Goal: Task Accomplishment & Management: Complete application form

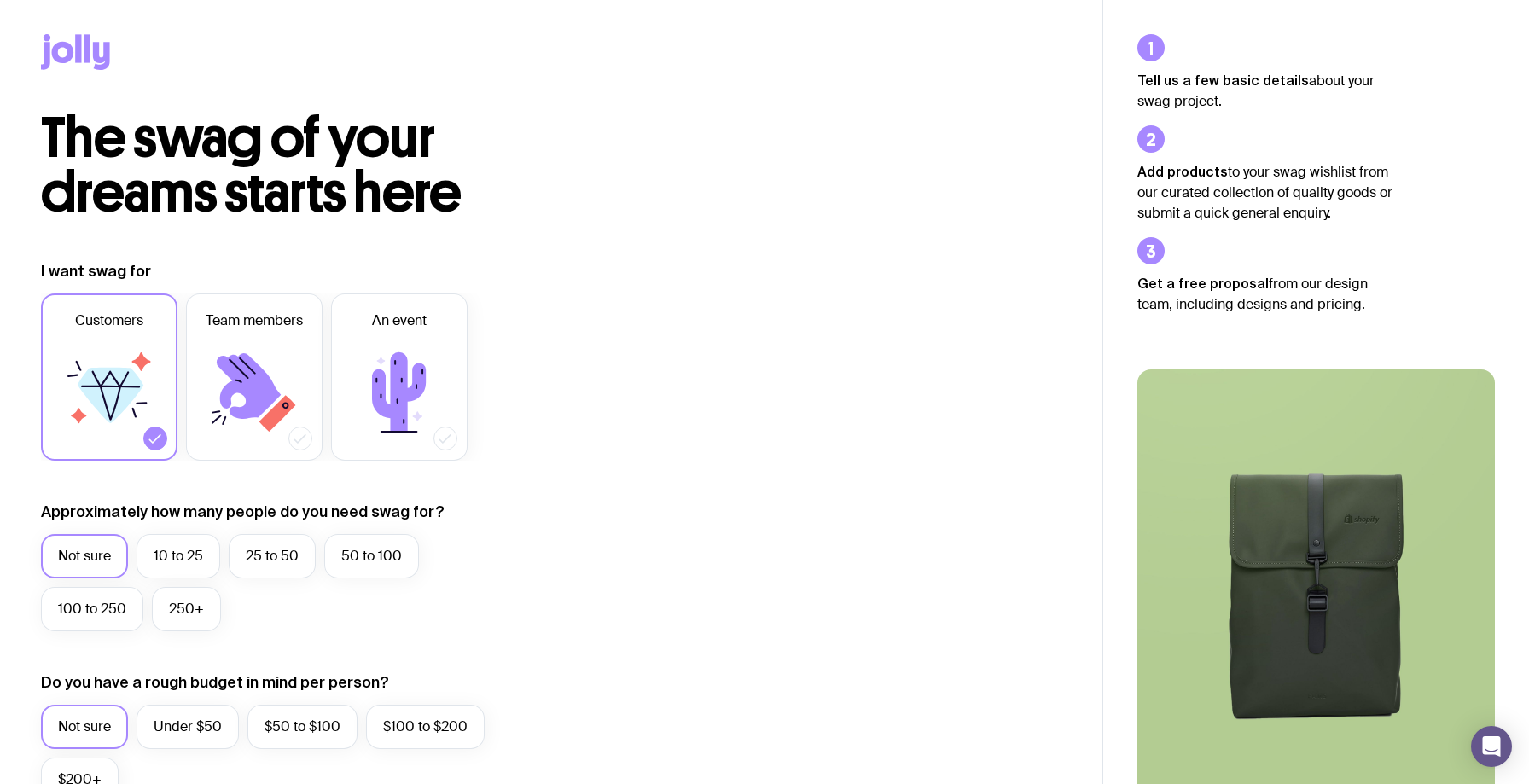
click at [81, 45] on icon at bounding box center [78, 48] width 6 height 28
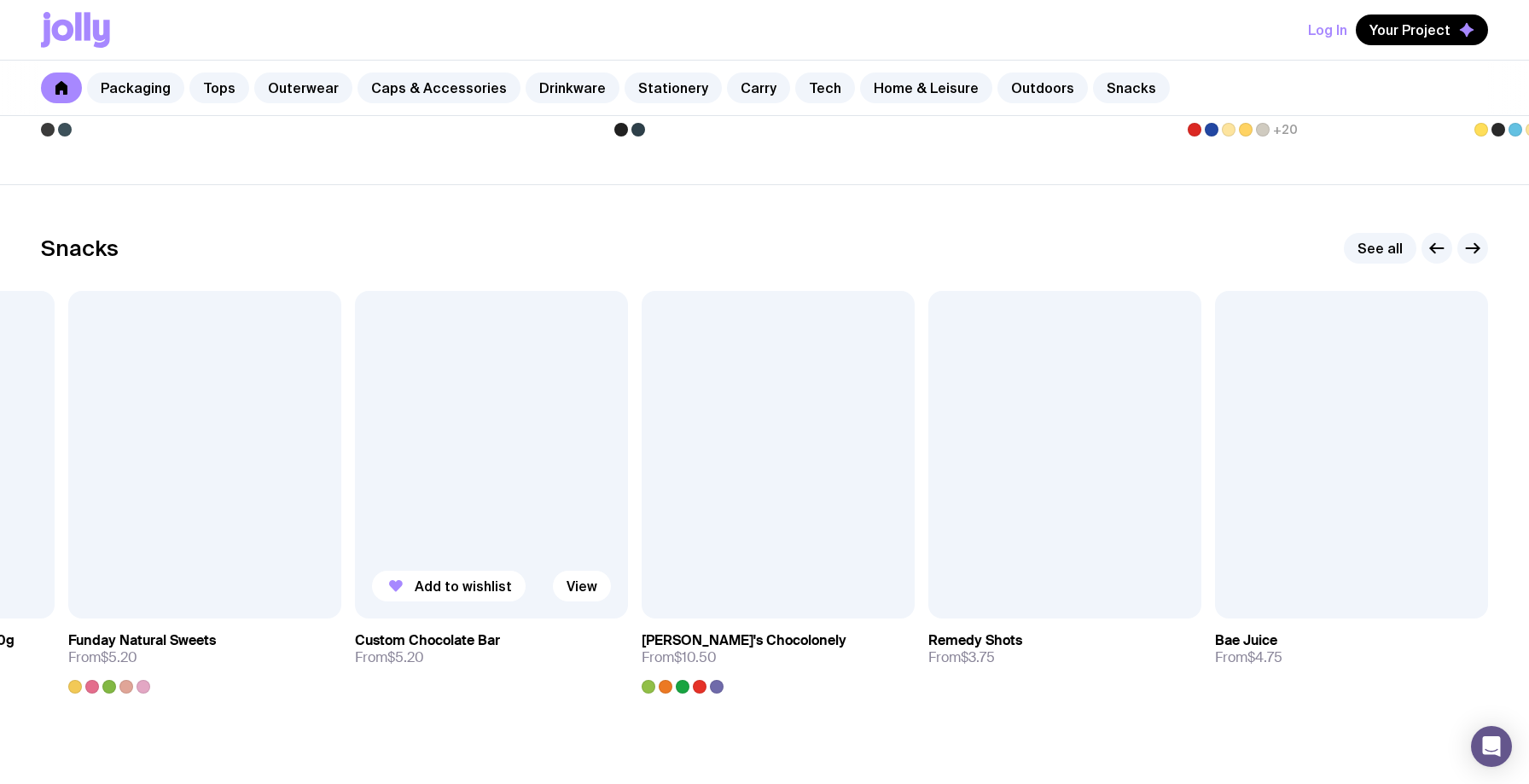
scroll to position [5880, 0]
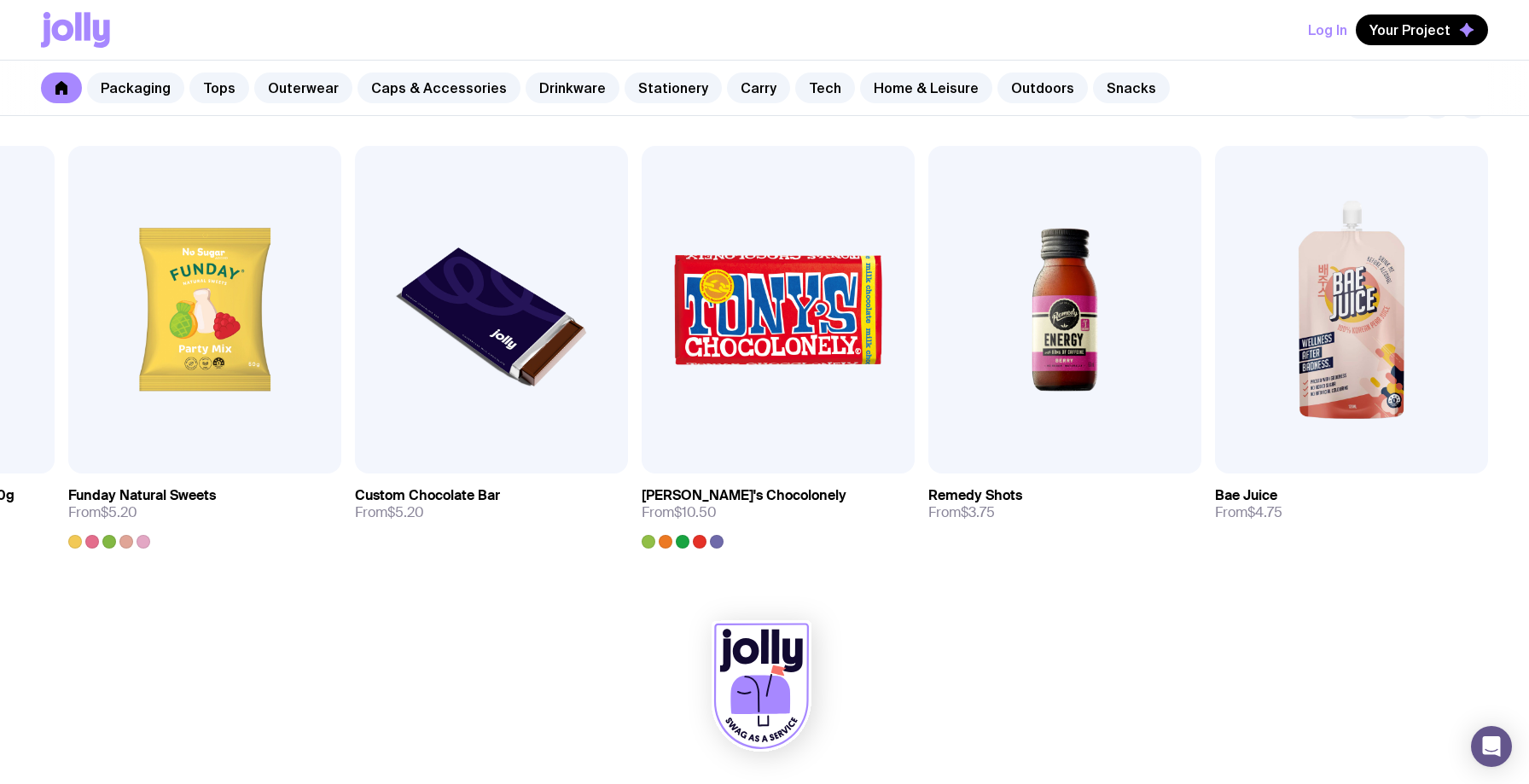
click at [743, 696] on icon at bounding box center [760, 694] width 60 height 40
click at [755, 638] on icon at bounding box center [761, 687] width 100 height 131
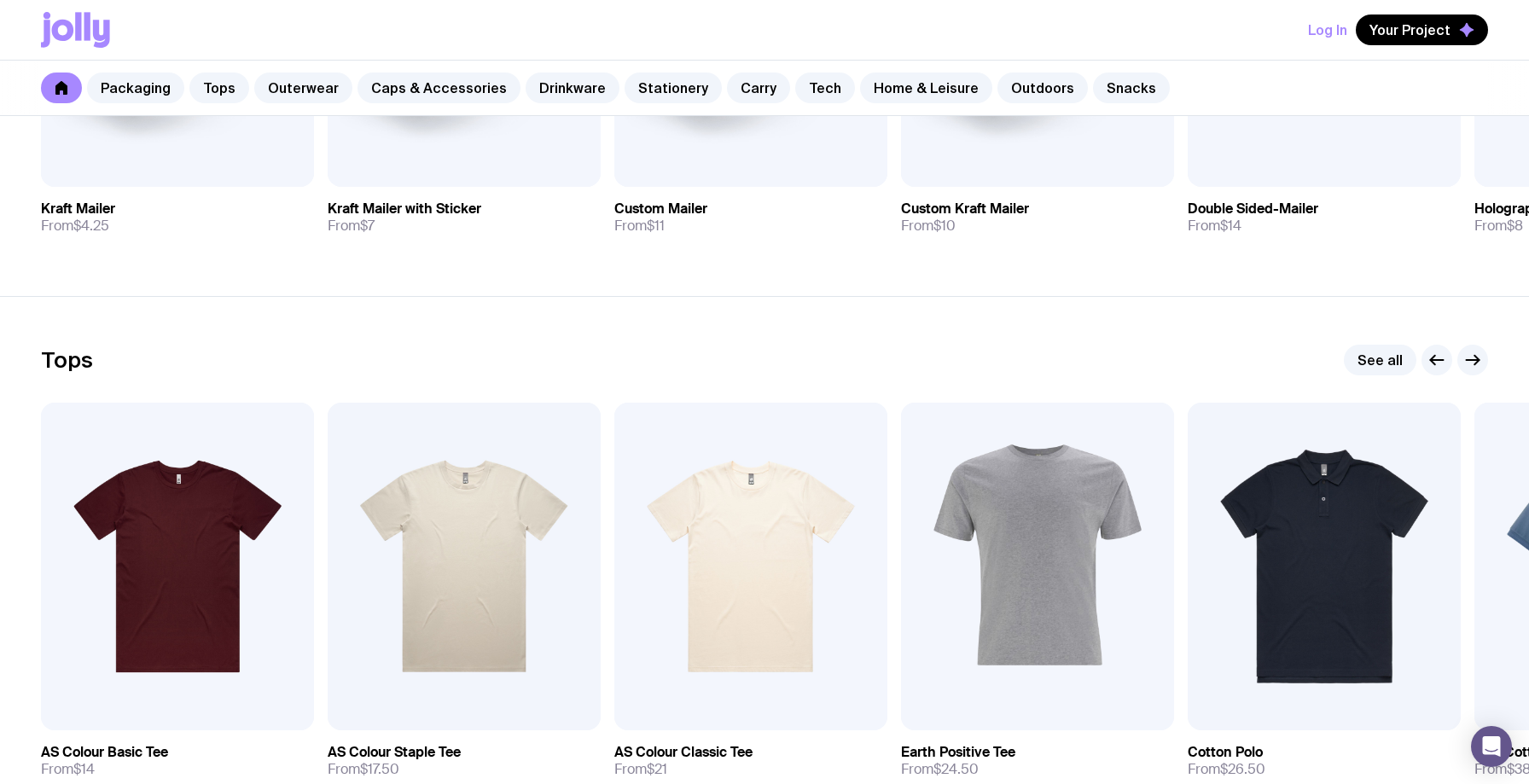
scroll to position [611, 0]
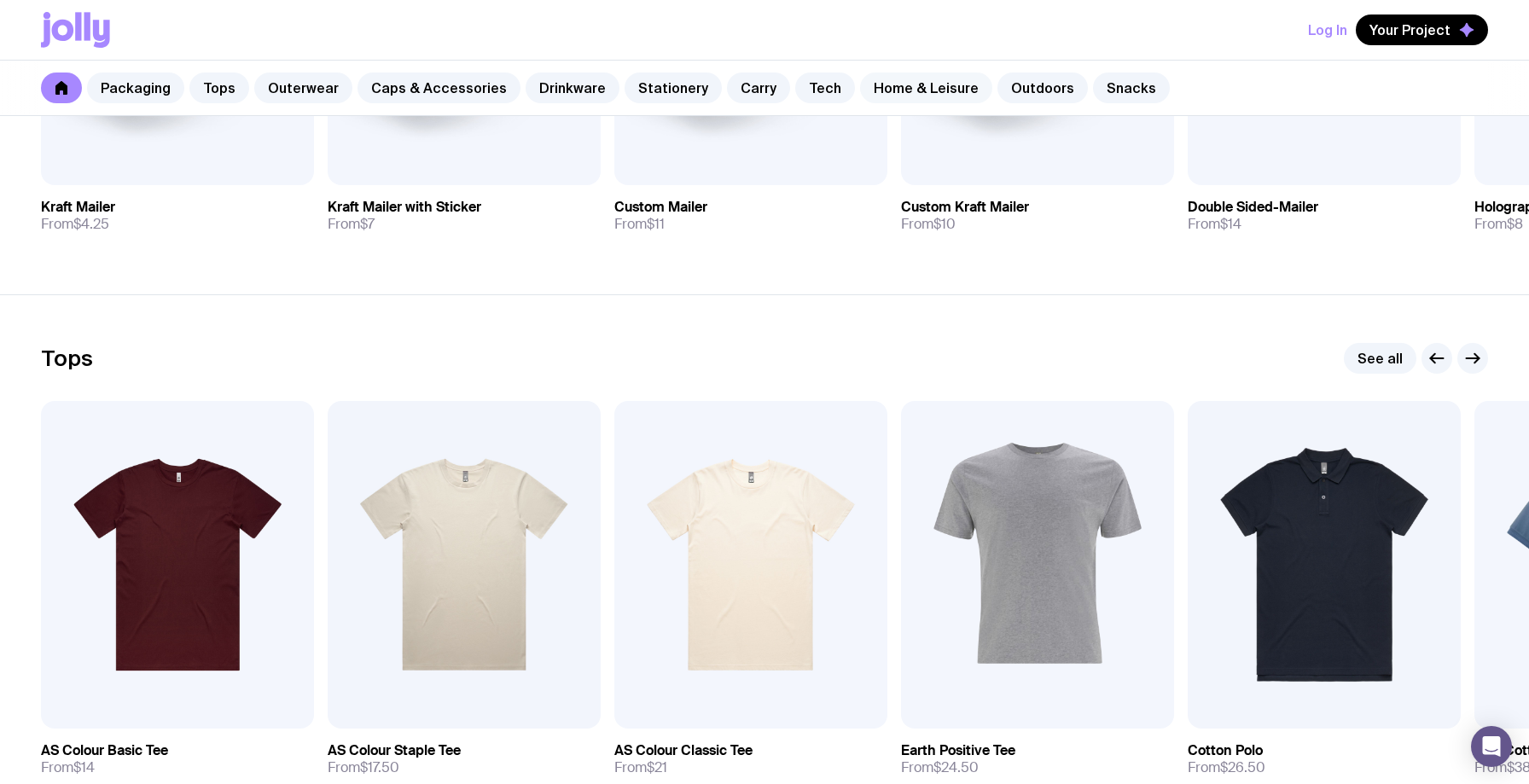
click at [870, 91] on link "Home & Leisure" at bounding box center [927, 87] width 132 height 30
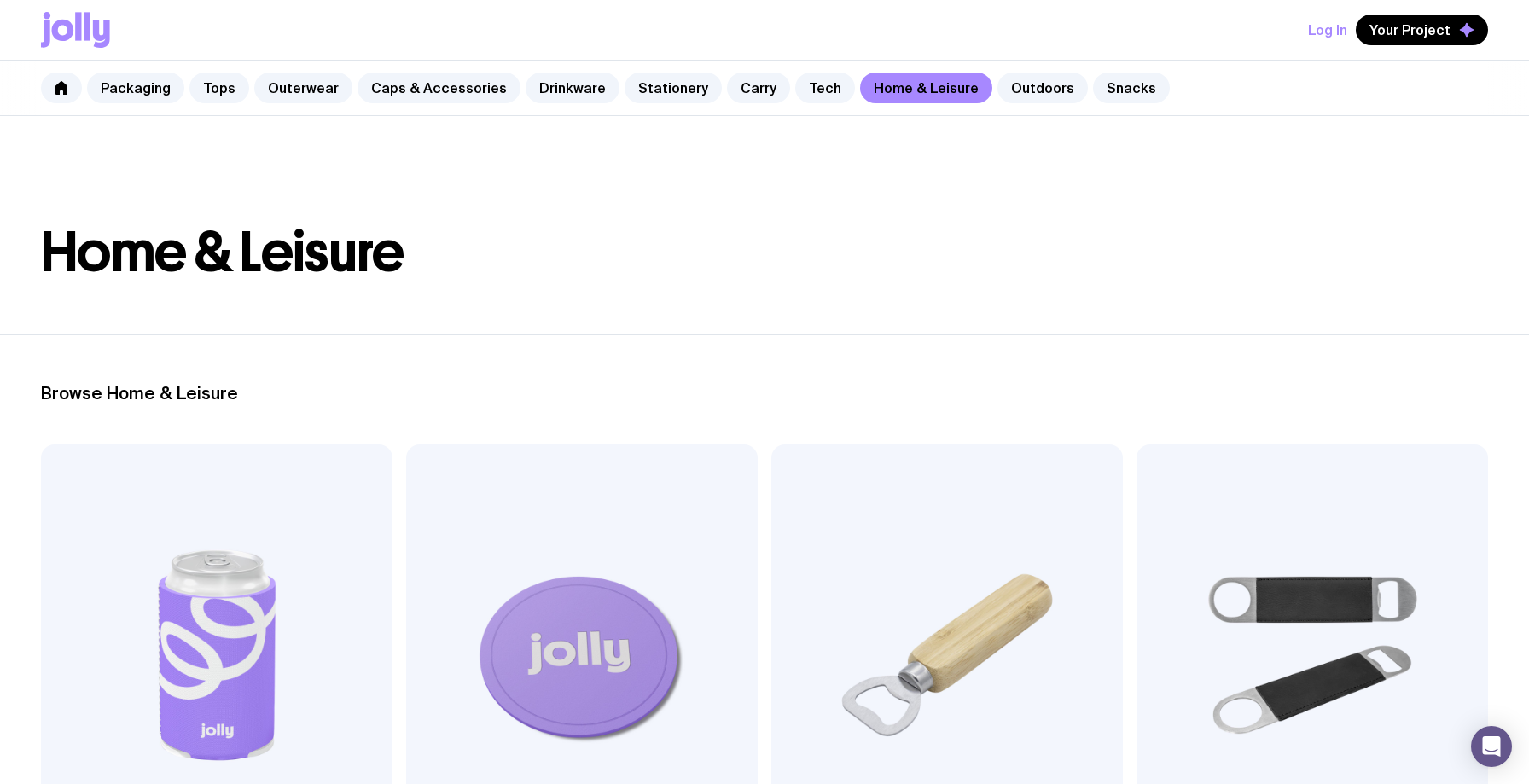
scroll to position [611, 0]
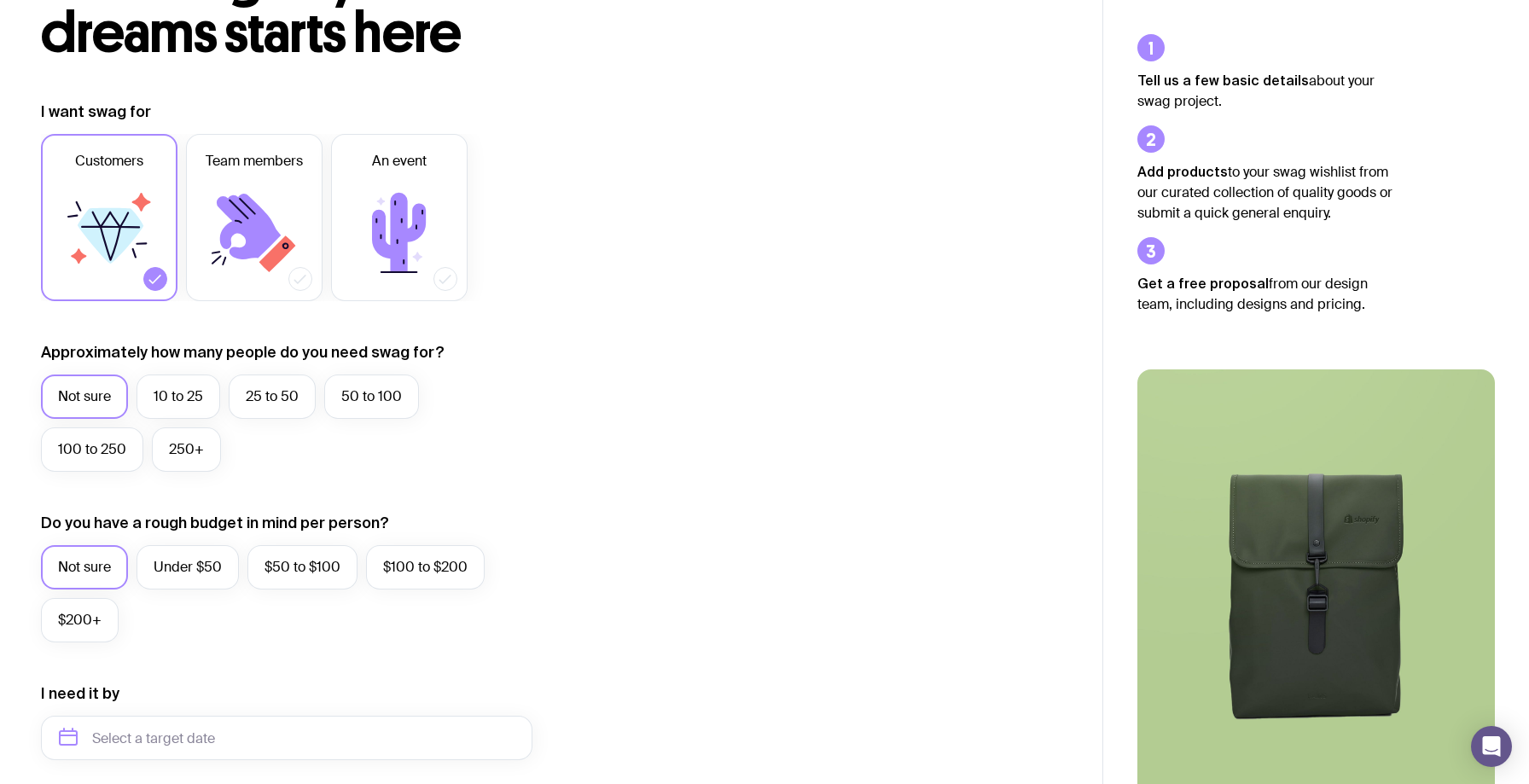
scroll to position [163, 0]
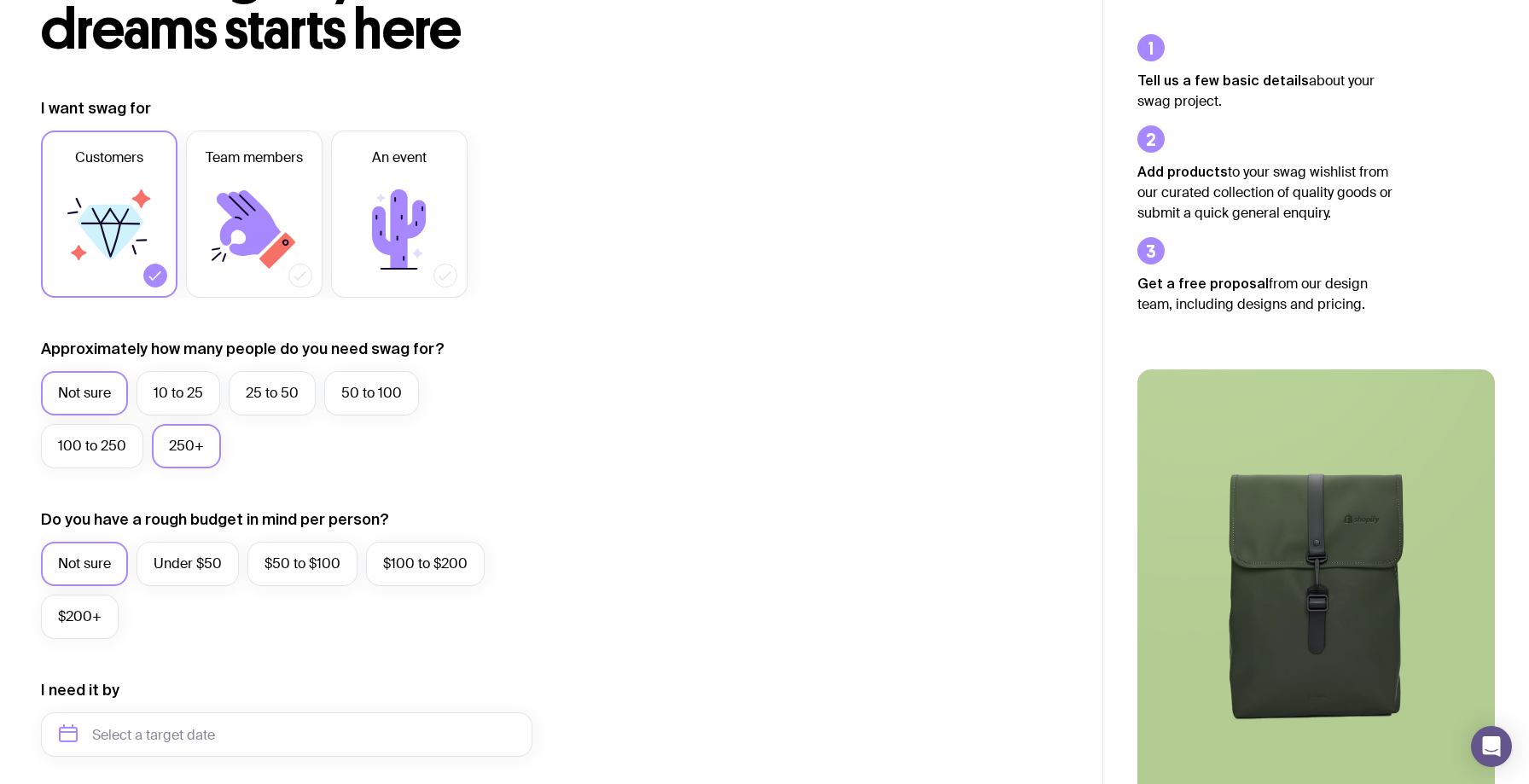
click at [174, 458] on label "250+" at bounding box center [186, 446] width 69 height 44
click at [0, 0] on input "250+" at bounding box center [0, 0] width 0 height 0
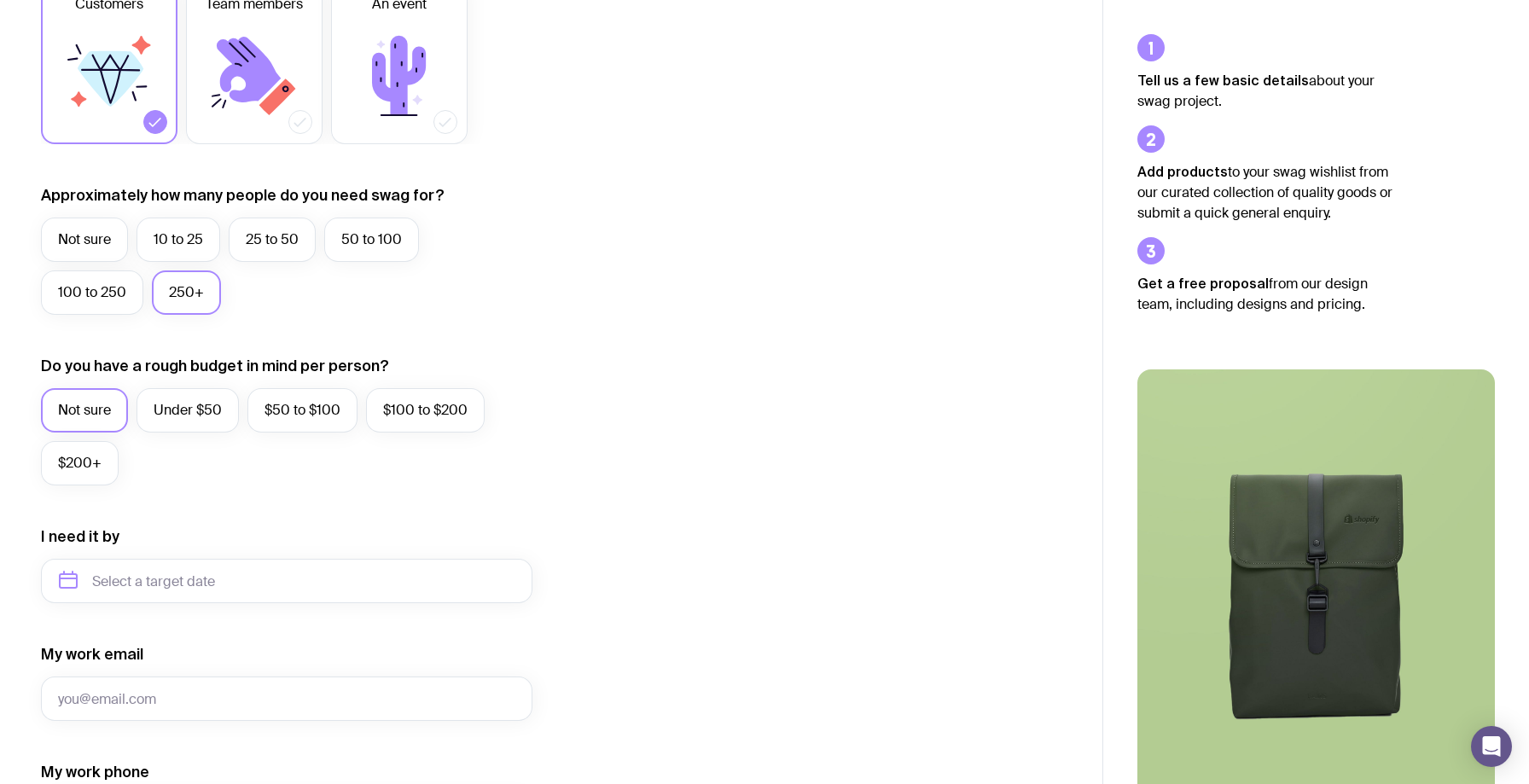
scroll to position [324, 0]
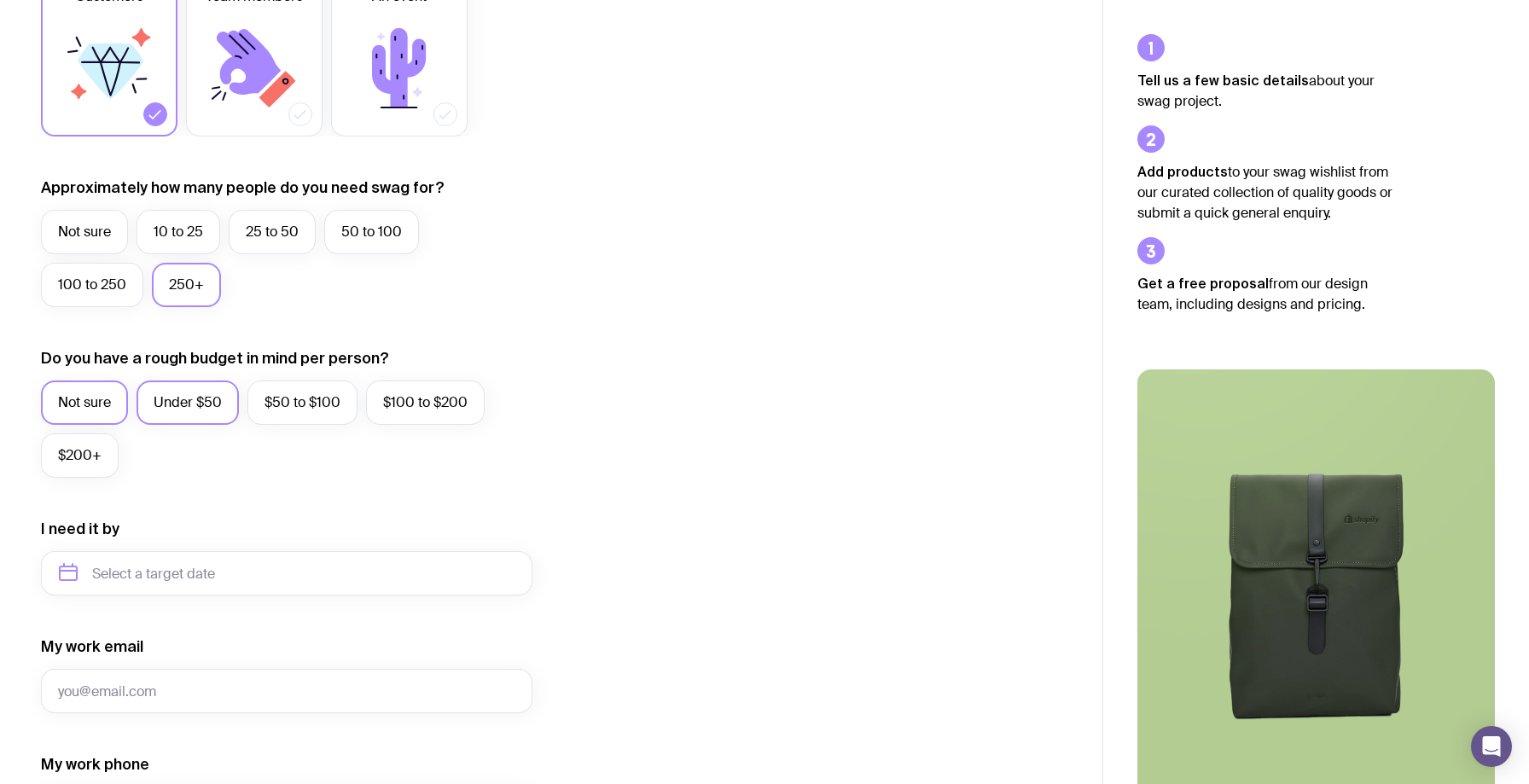
click at [190, 409] on label "Under $50" at bounding box center [188, 403] width 102 height 44
click at [0, 0] on input "Under $50" at bounding box center [0, 0] width 0 height 0
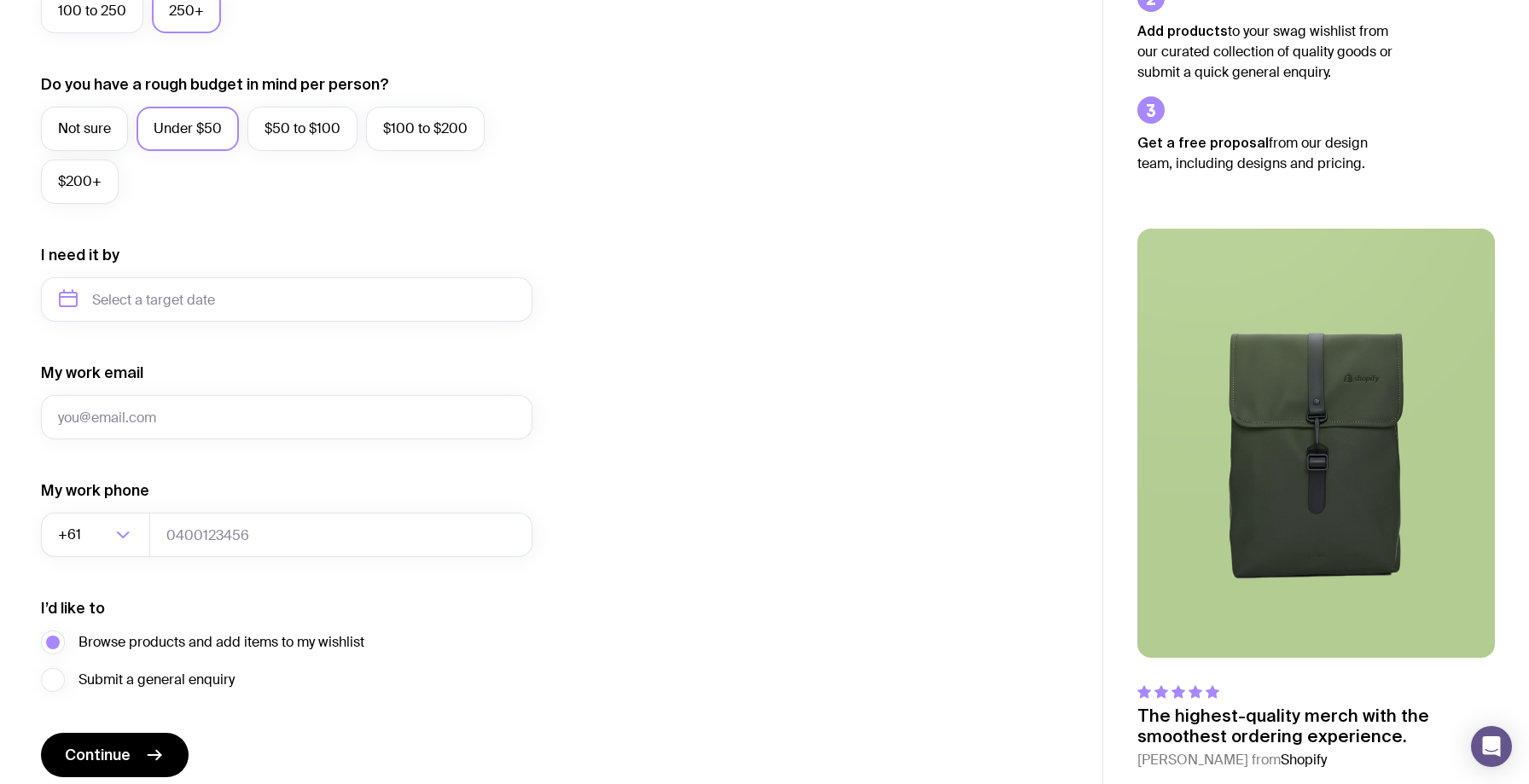
scroll to position [604, 0]
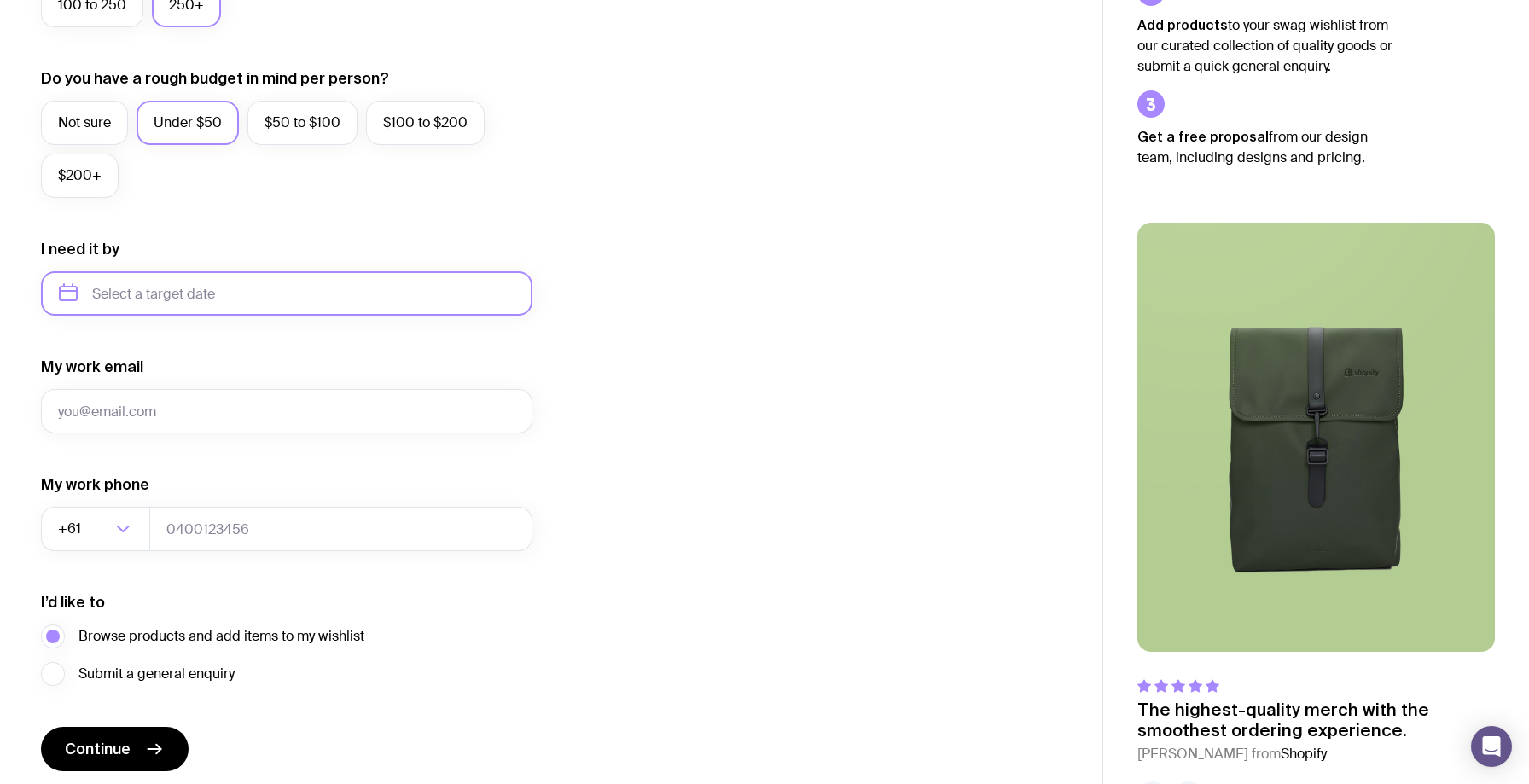
click at [174, 293] on input "text" at bounding box center [287, 293] width 492 height 44
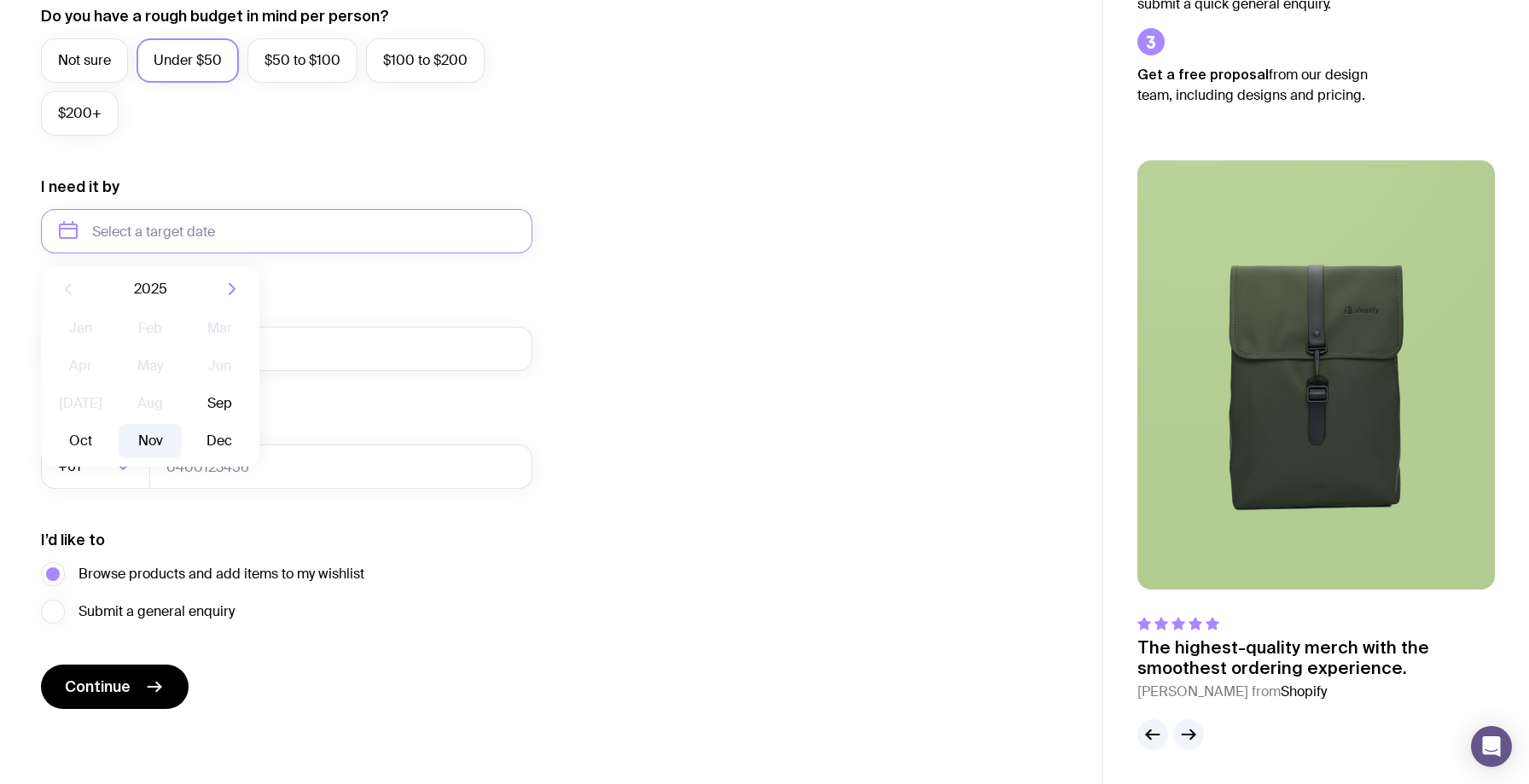
click at [188, 438] on button "Nov" at bounding box center [220, 440] width 63 height 34
type input "[DATE]"
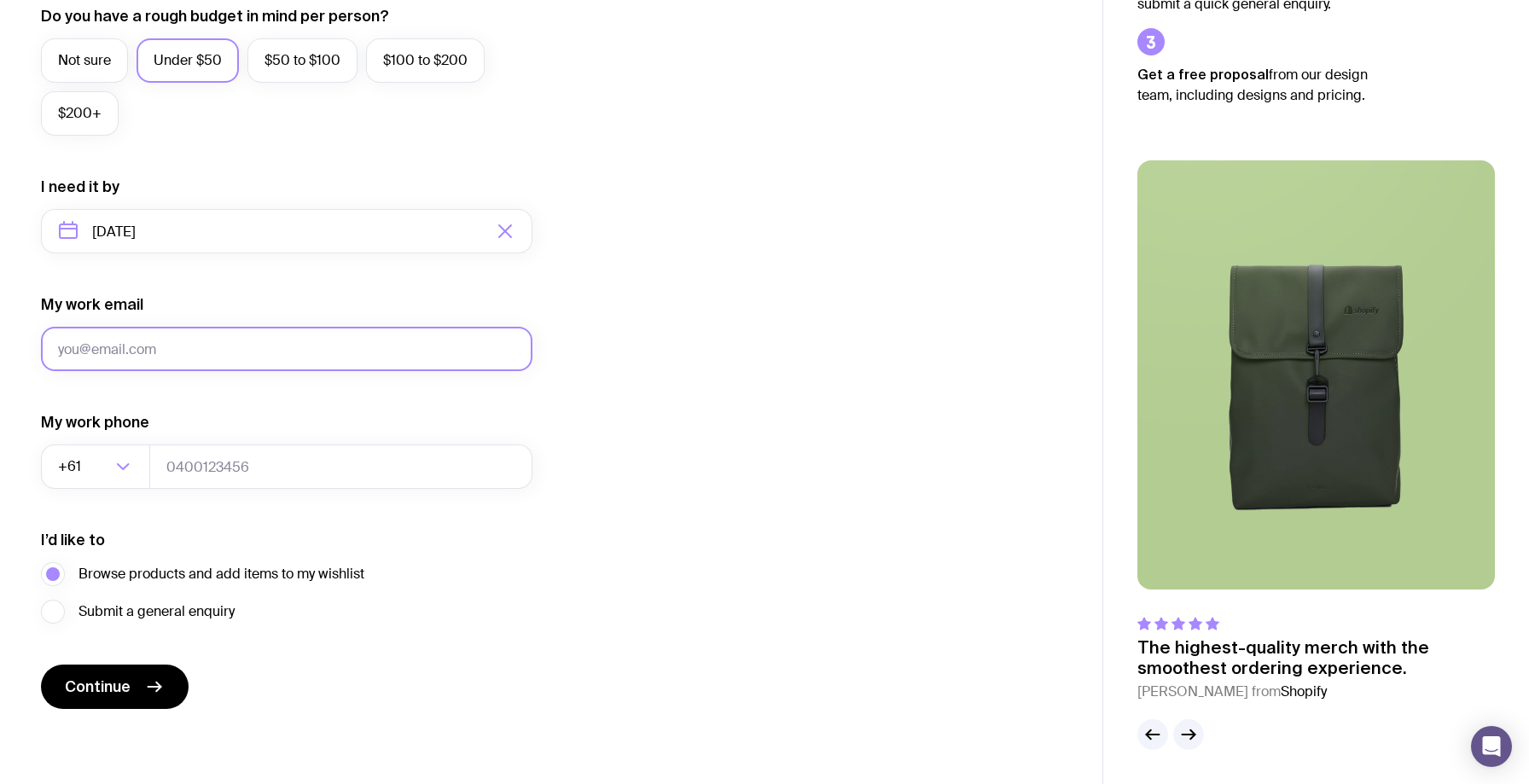
click at [91, 357] on input "My work email" at bounding box center [287, 349] width 492 height 44
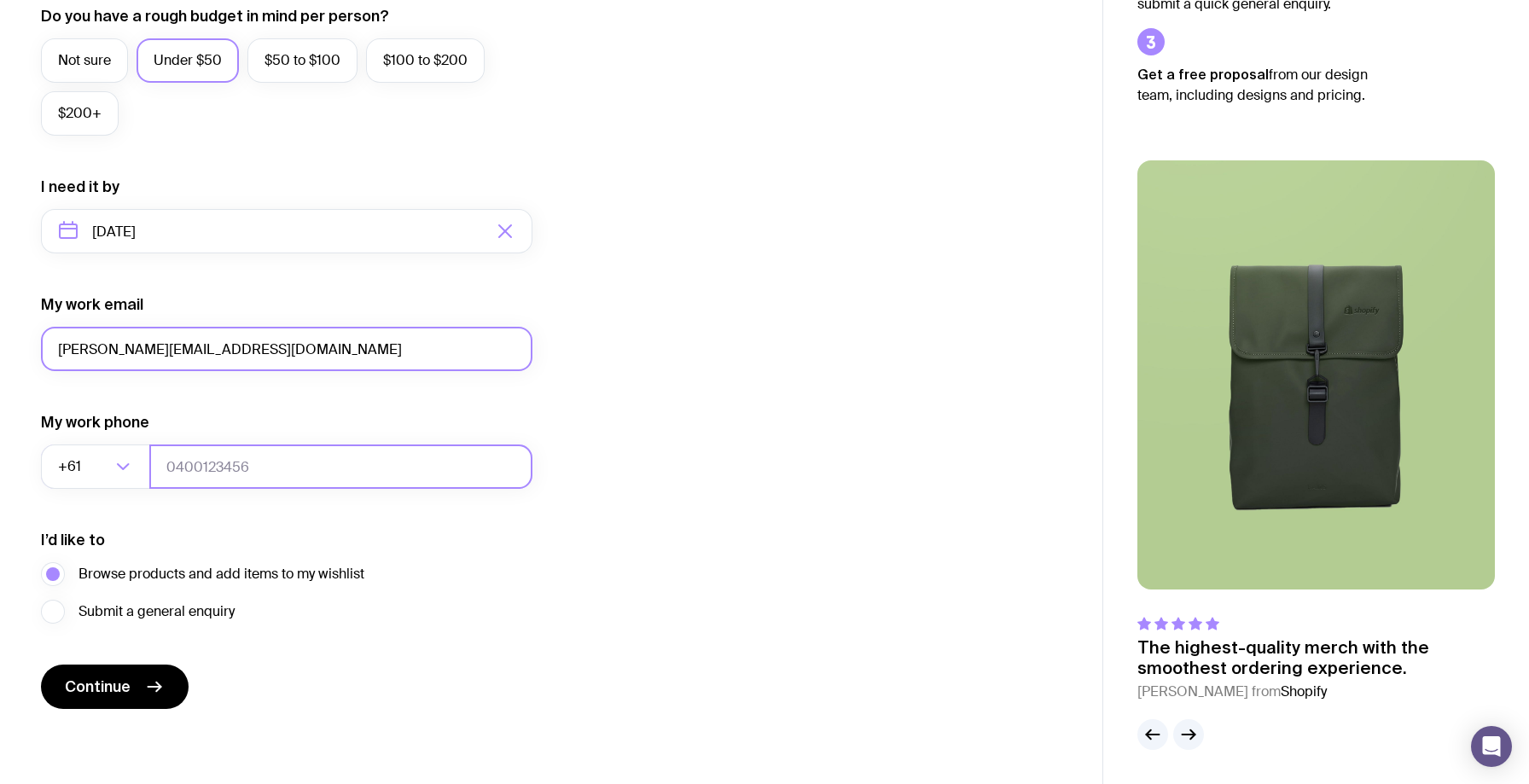
type input "[PERSON_NAME][EMAIL_ADDRESS][DOMAIN_NAME]"
click at [184, 483] on input "tel" at bounding box center [340, 467] width 383 height 44
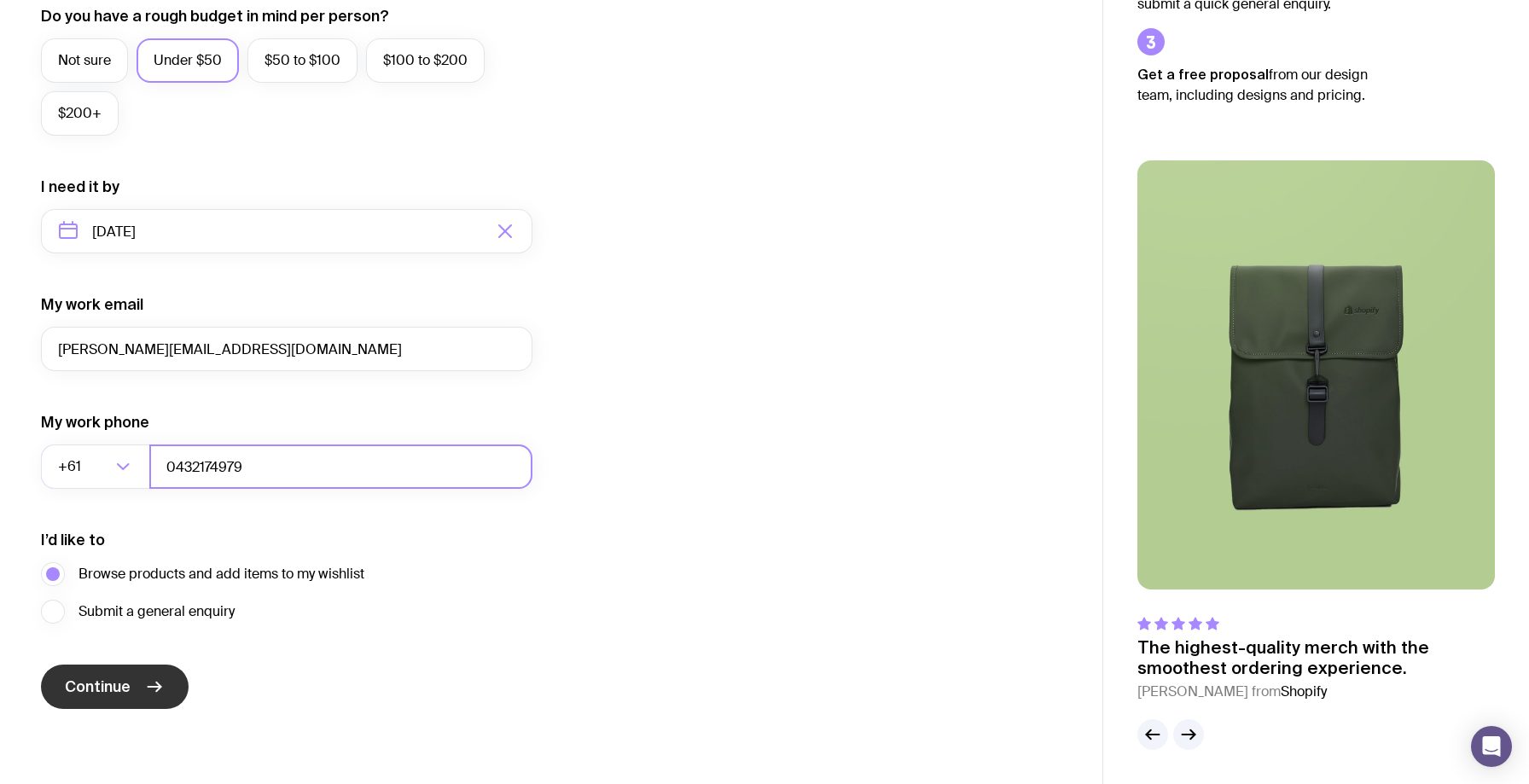
type input "0432174979"
click at [100, 684] on span "Continue" at bounding box center [97, 687] width 65 height 20
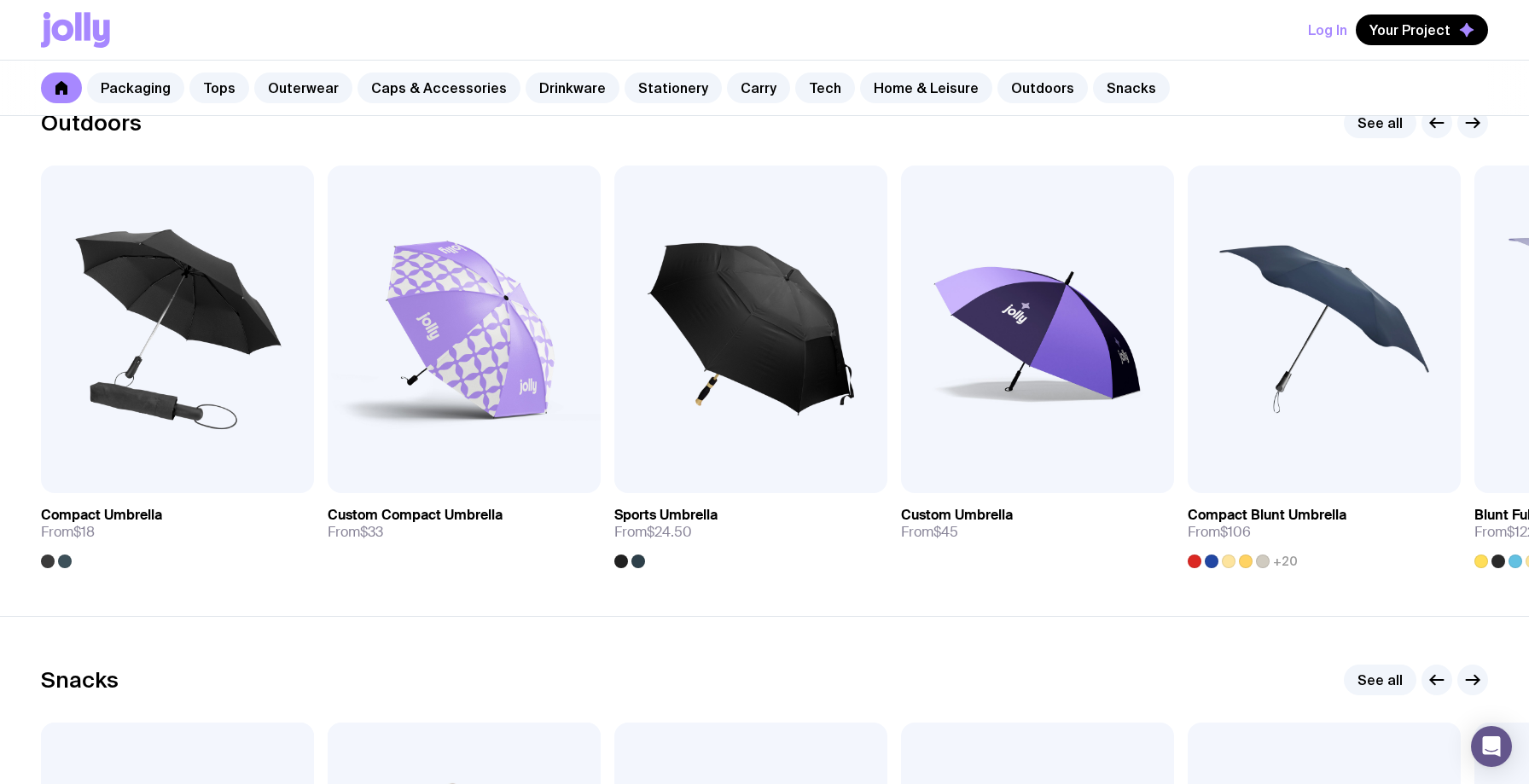
scroll to position [5301, 0]
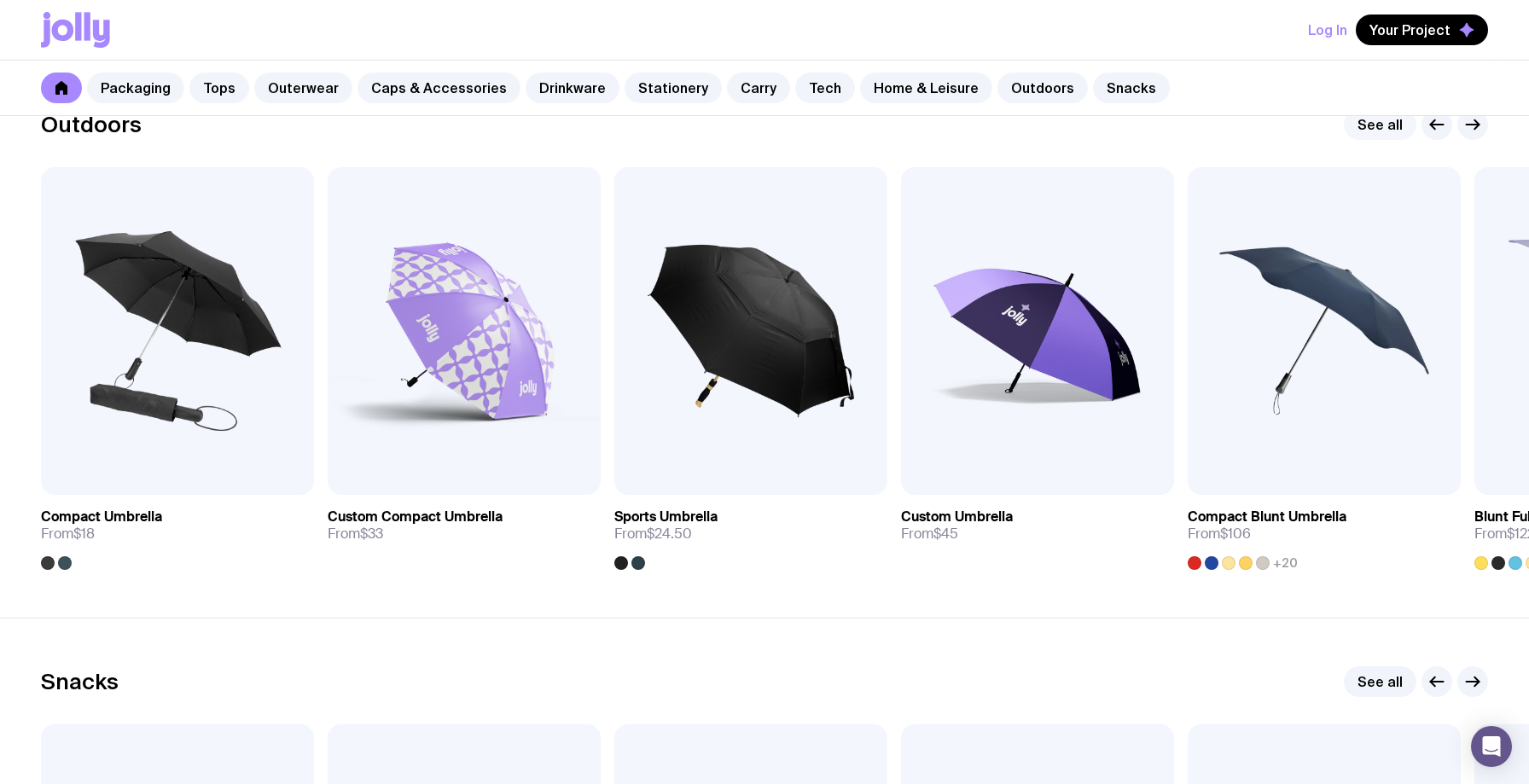
click at [1372, 131] on link "See all" at bounding box center [1380, 124] width 73 height 30
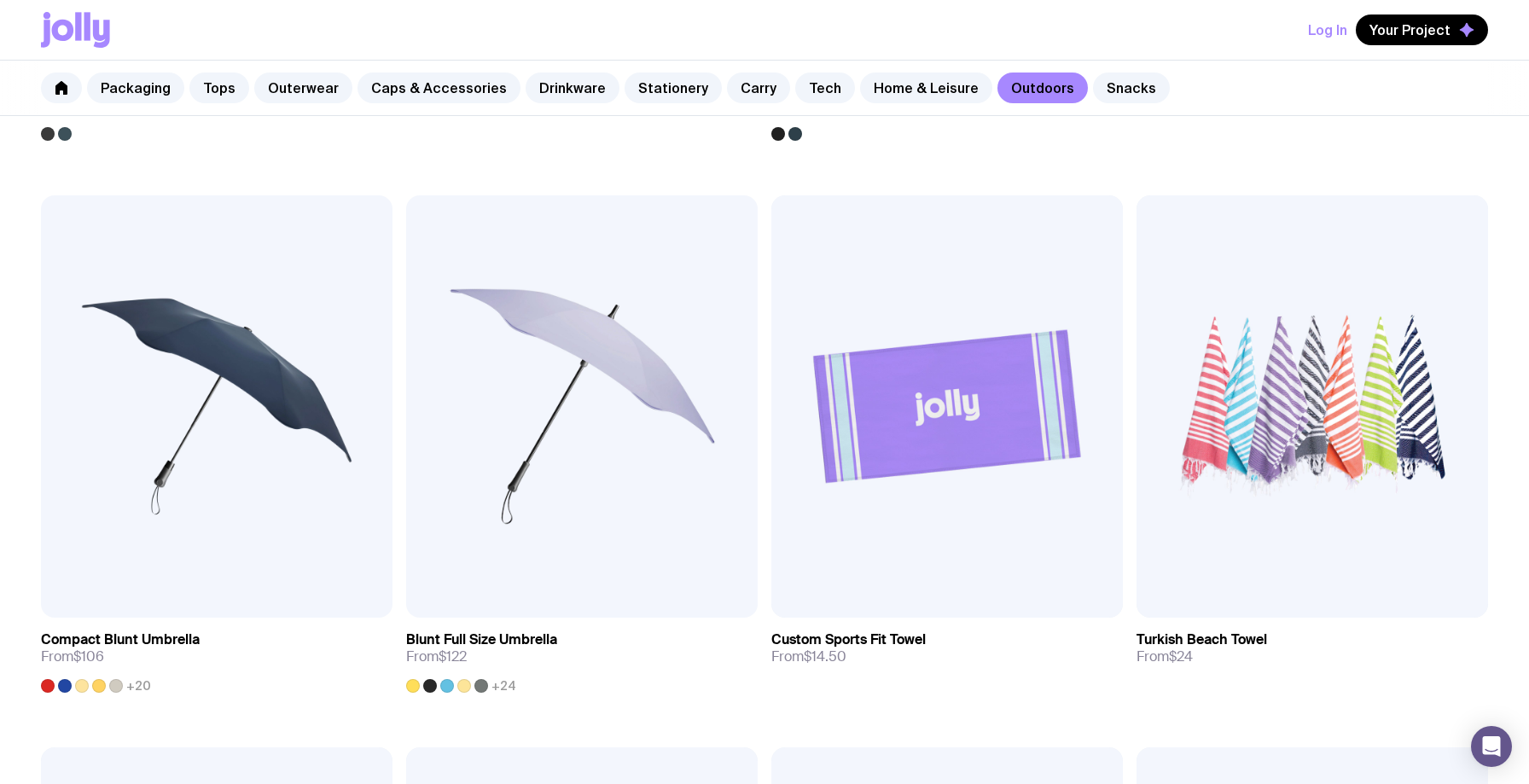
scroll to position [804, 0]
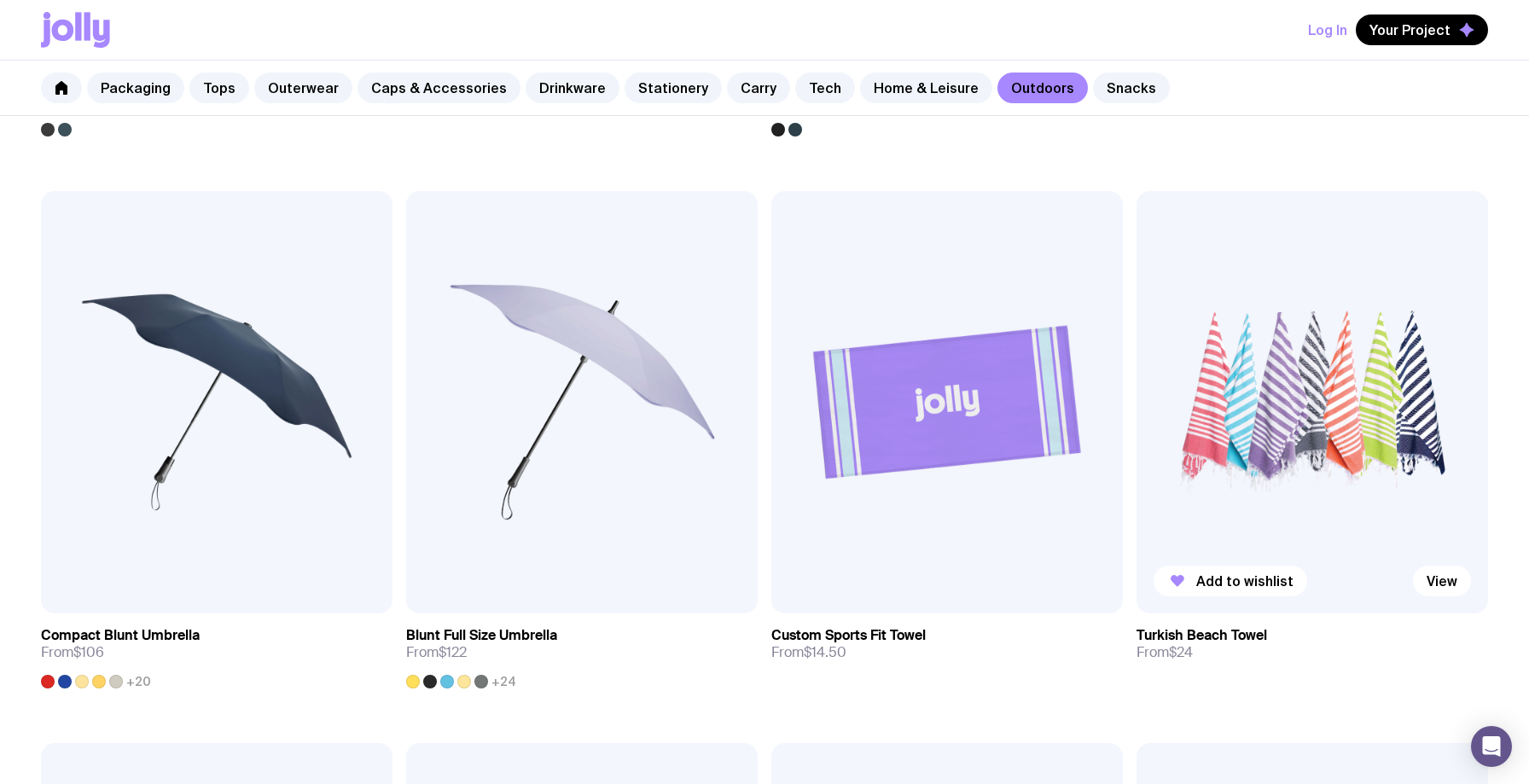
click at [1247, 410] on img at bounding box center [1312, 402] width 351 height 422
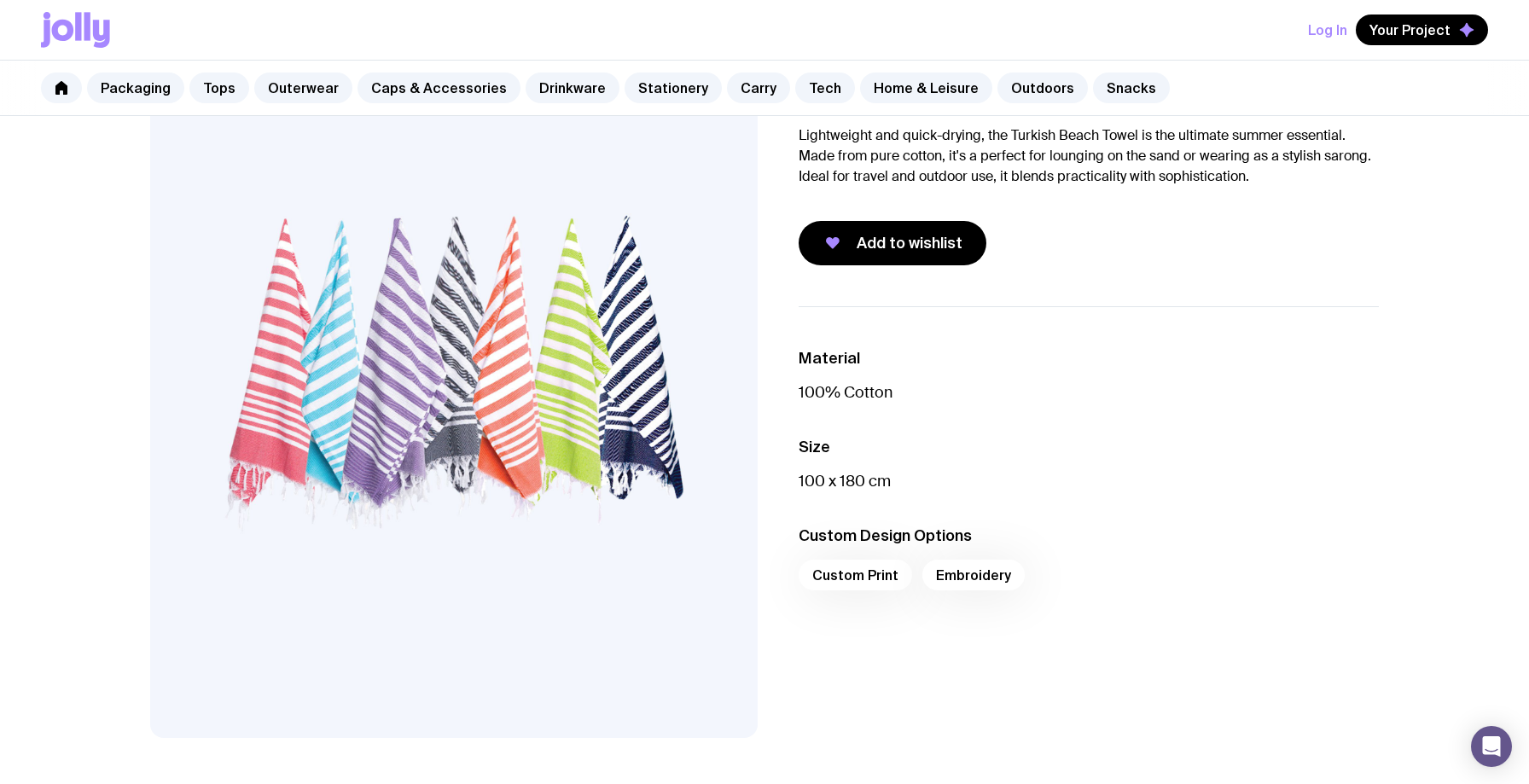
scroll to position [136, 0]
click at [837, 573] on div "Custom Print Embroidery" at bounding box center [1089, 578] width 580 height 41
click at [869, 579] on div "Custom Print Embroidery" at bounding box center [1089, 578] width 580 height 41
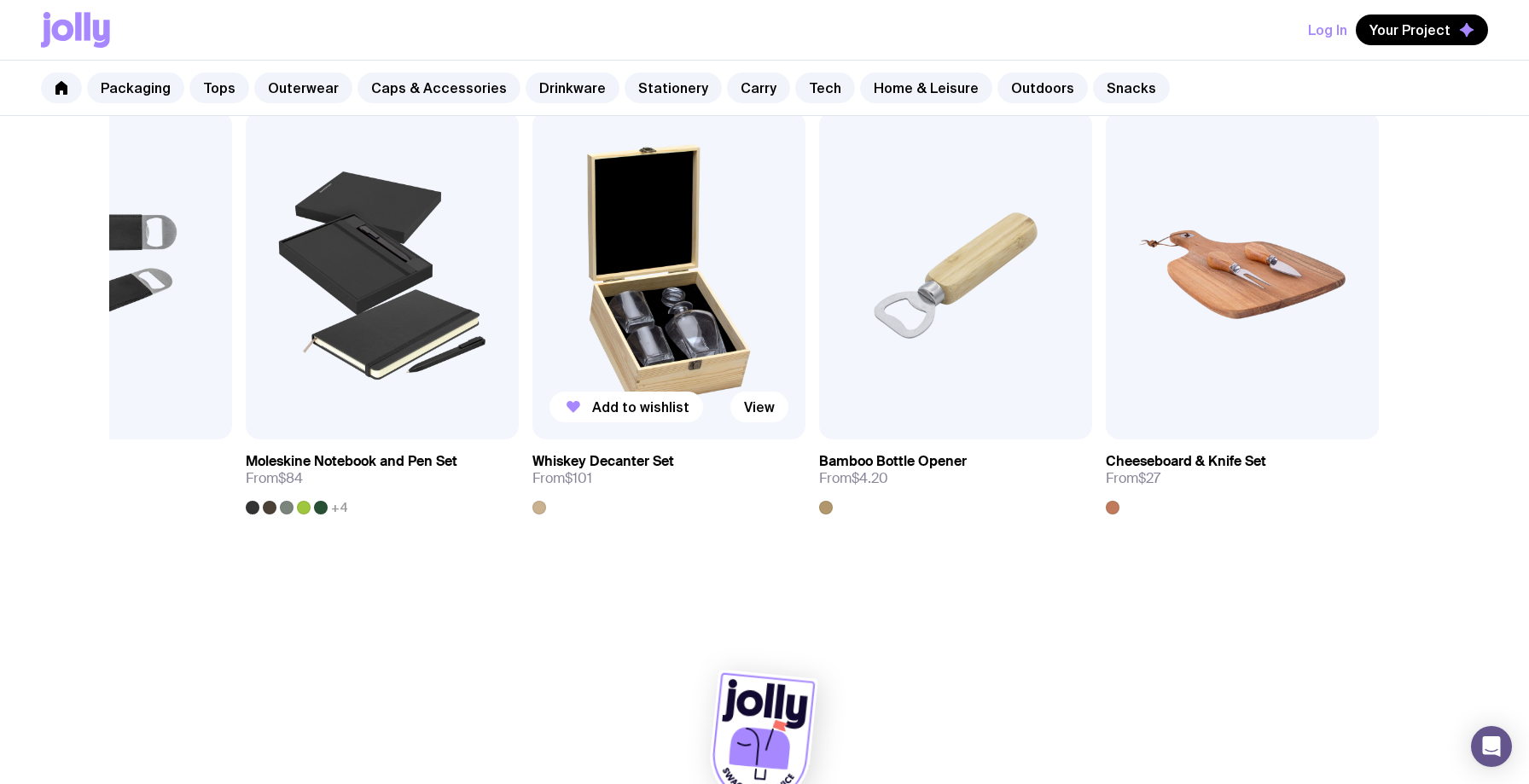
scroll to position [0, 0]
